Goal: Task Accomplishment & Management: Manage account settings

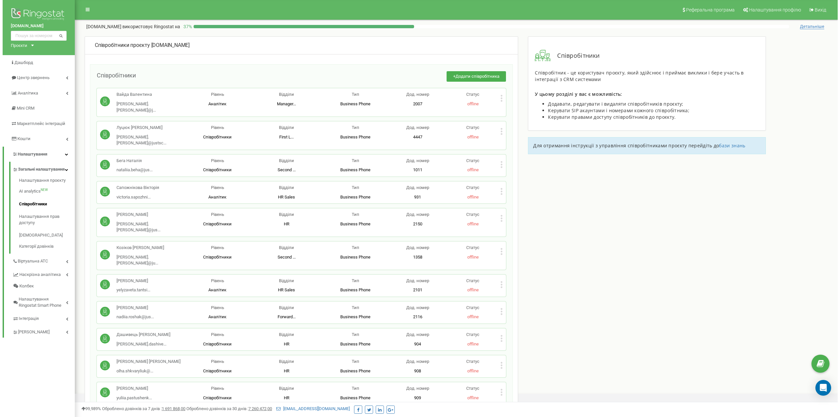
scroll to position [3346, 0]
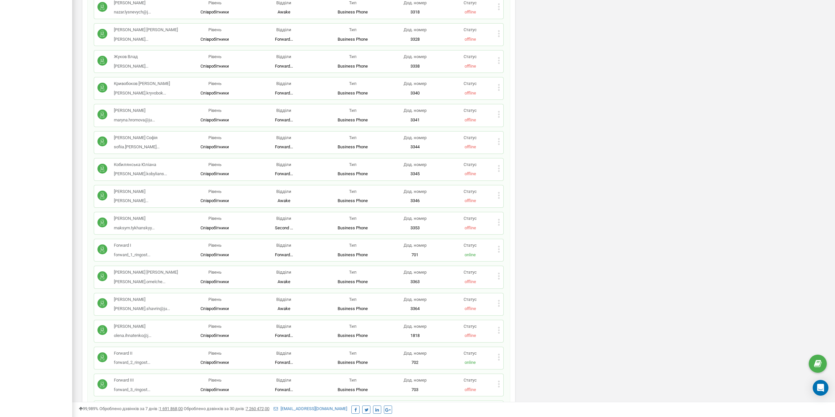
click at [498, 269] on div "Омельченко Ярослава yaroslava.omelche... yaroslava.omelchenko@justschool.me Рів…" at bounding box center [298, 276] width 403 height 15
click at [498, 273] on icon at bounding box center [499, 276] width 2 height 7
click at [512, 292] on div "Видалити співробітника" at bounding box center [530, 297] width 65 height 10
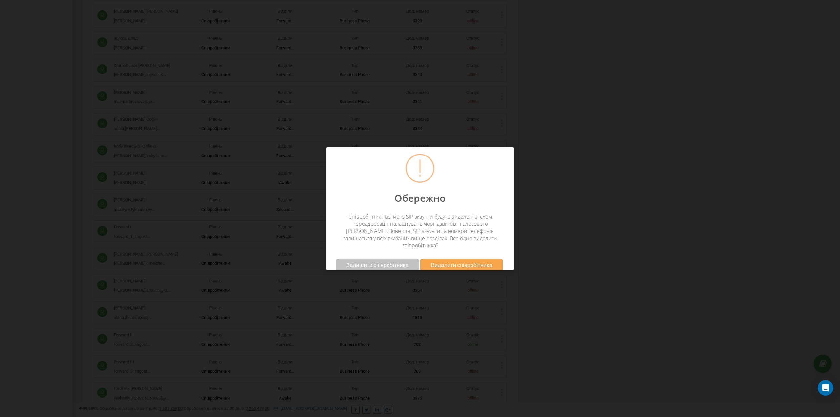
click at [488, 259] on button "Видалити співробітника" at bounding box center [461, 265] width 82 height 12
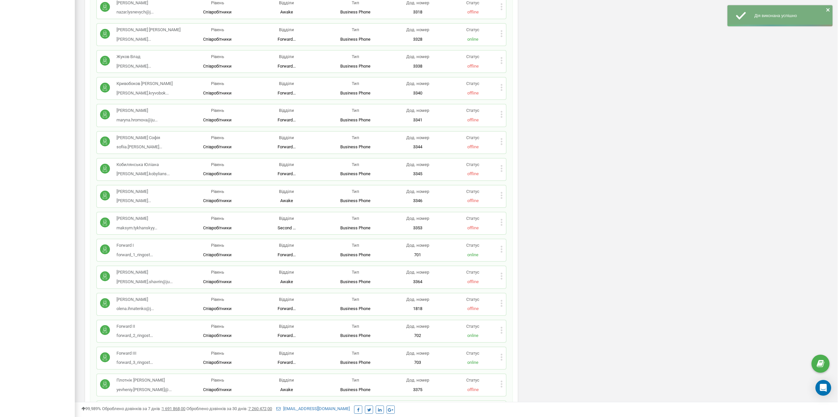
scroll to position [4587, 0]
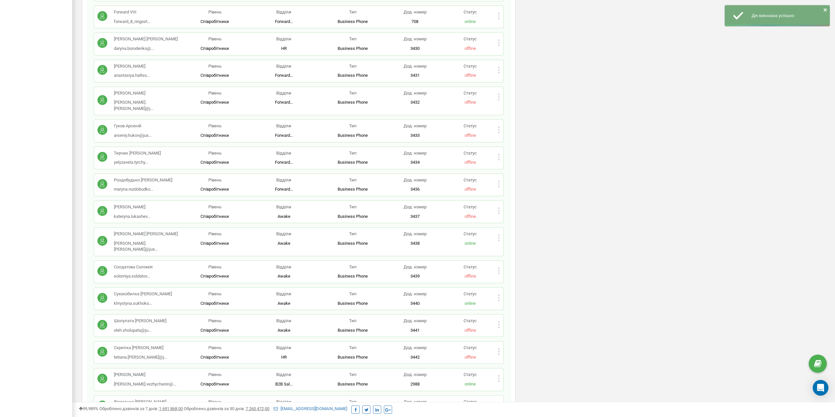
click at [498, 321] on icon at bounding box center [499, 324] width 2 height 7
click at [516, 343] on span "Видалити співробітника" at bounding box center [533, 345] width 52 height 4
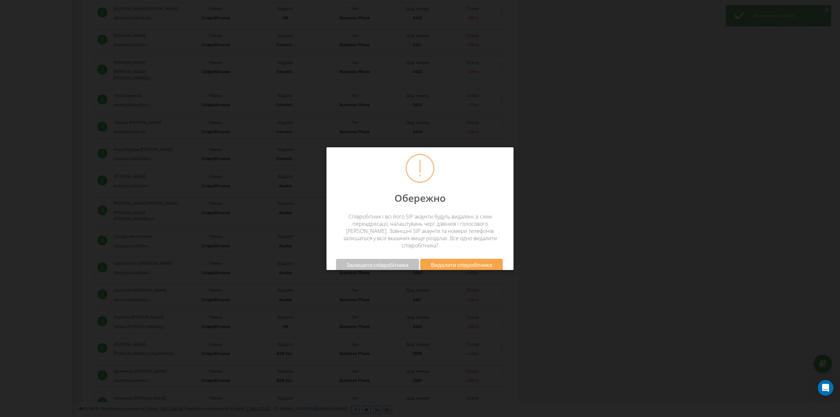
click at [463, 262] on span "Видалити співробітника" at bounding box center [461, 265] width 61 height 7
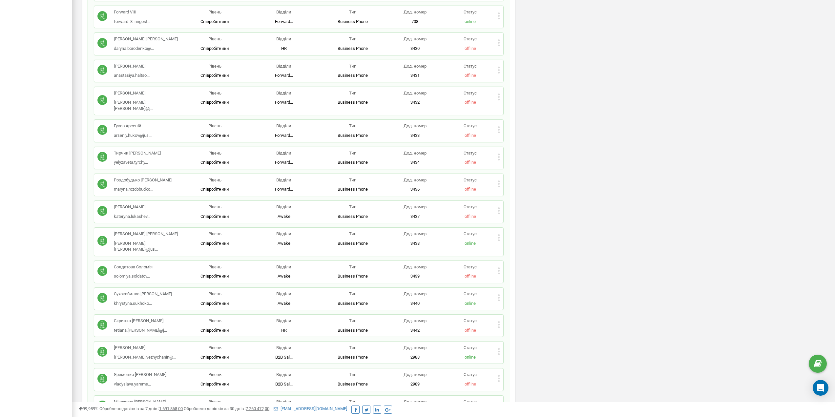
scroll to position [3508, 0]
